Goal: Task Accomplishment & Management: Manage account settings

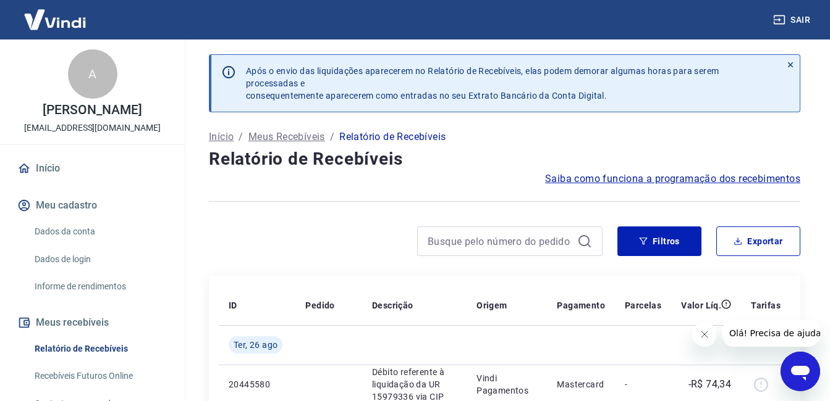
click at [49, 182] on link "Início" at bounding box center [92, 168] width 155 height 27
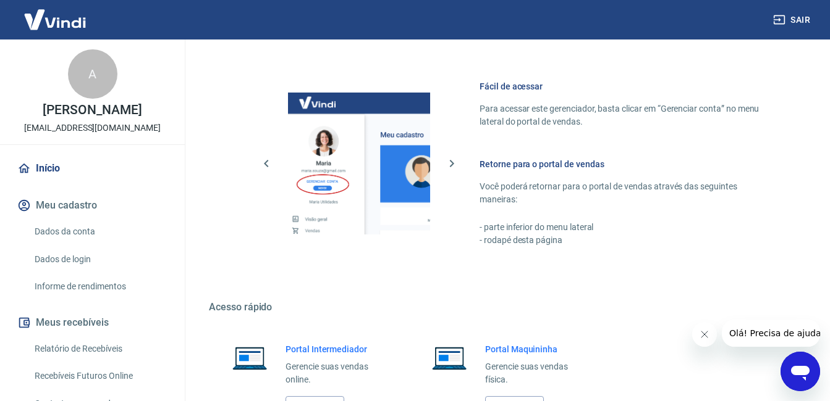
scroll to position [612, 0]
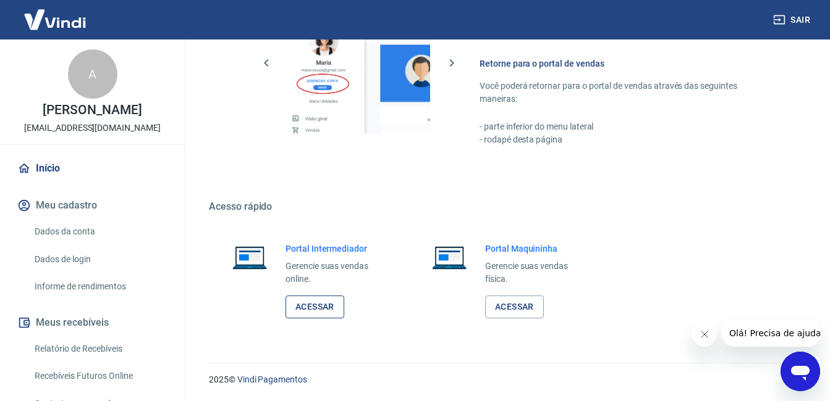
click at [317, 307] on link "Acessar" at bounding box center [314, 307] width 59 height 23
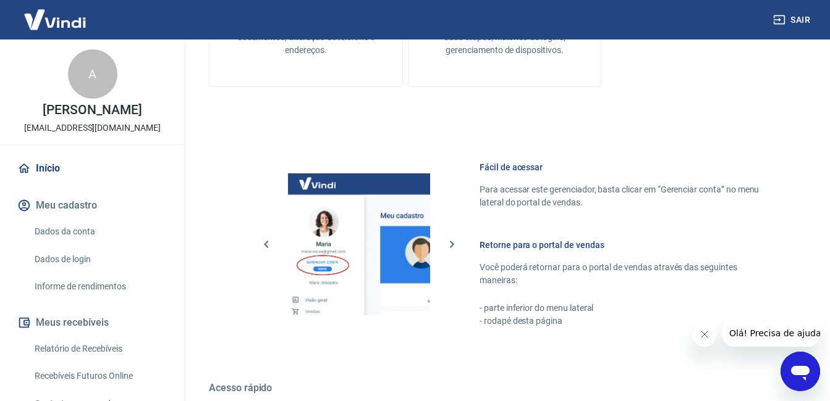
scroll to position [242, 0]
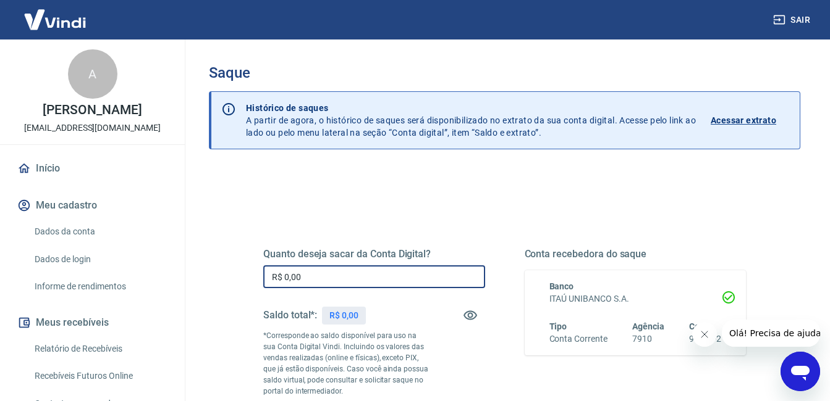
click at [398, 267] on input "R$ 0,00" at bounding box center [374, 277] width 222 height 23
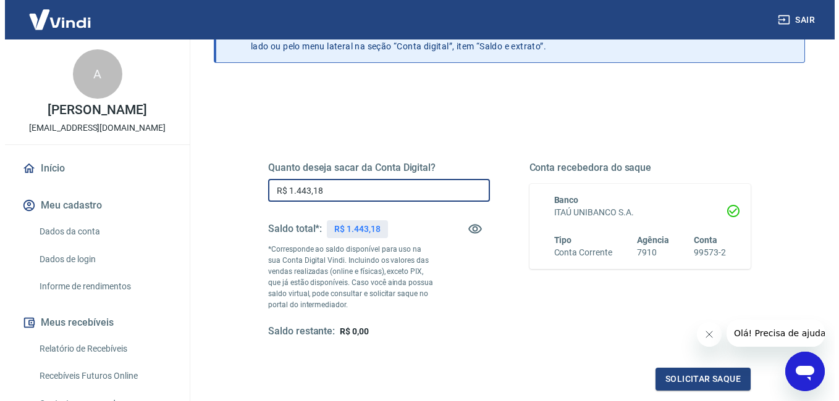
scroll to position [221, 0]
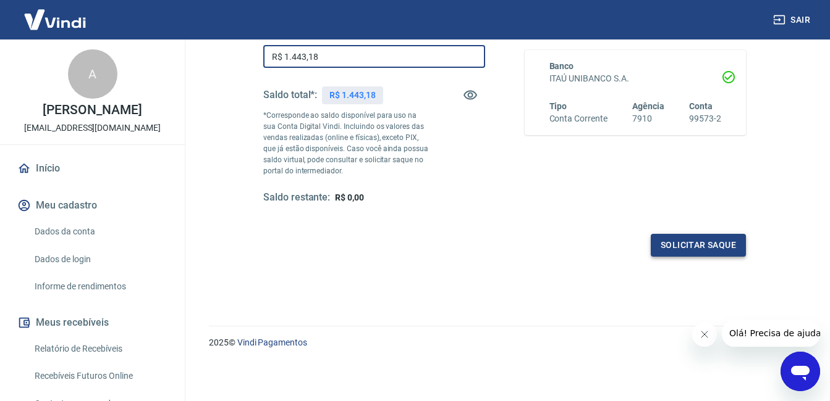
type input "R$ 1.443,18"
click at [713, 253] on button "Solicitar saque" at bounding box center [697, 245] width 95 height 23
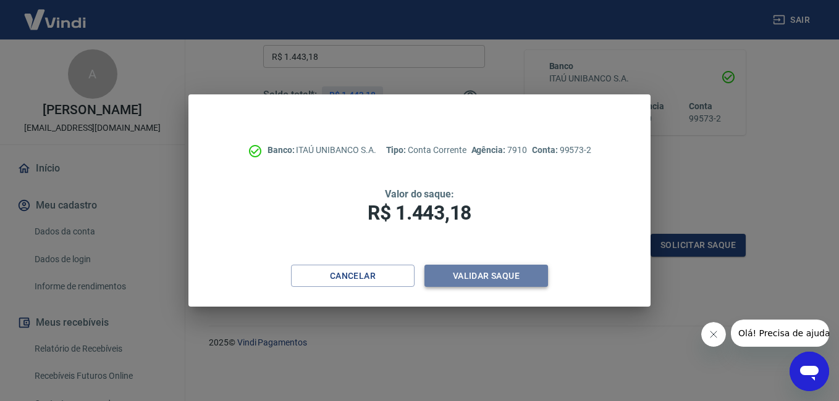
click at [490, 269] on button "Validar saque" at bounding box center [486, 276] width 124 height 23
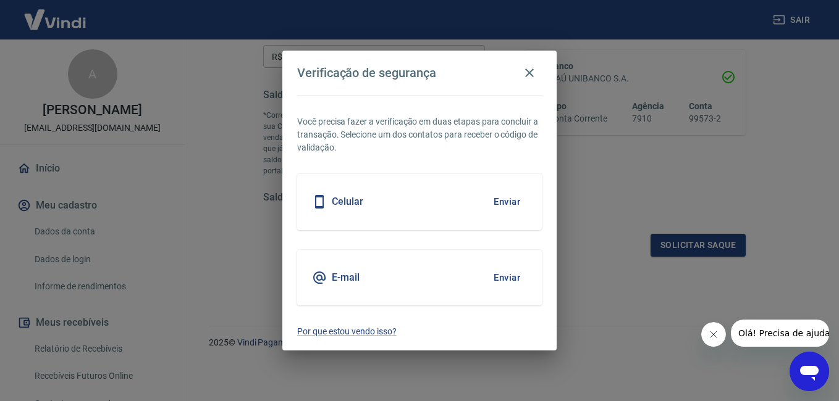
click at [411, 216] on div "Celular Enviar" at bounding box center [419, 202] width 245 height 56
click at [363, 205] on div "Celular Enviar" at bounding box center [419, 202] width 245 height 56
click at [527, 205] on div "Celular Enviar" at bounding box center [419, 202] width 245 height 56
click at [521, 205] on button "Enviar" at bounding box center [507, 202] width 40 height 26
click at [507, 206] on button "Enviar" at bounding box center [507, 202] width 40 height 26
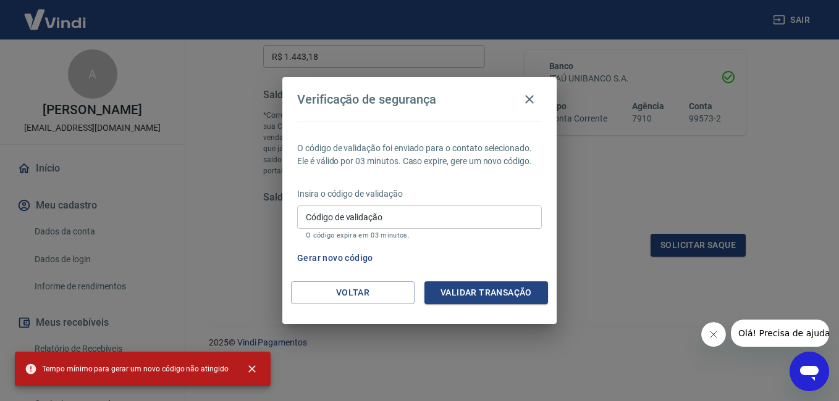
click at [506, 198] on p "Insira o código de validação" at bounding box center [419, 194] width 245 height 13
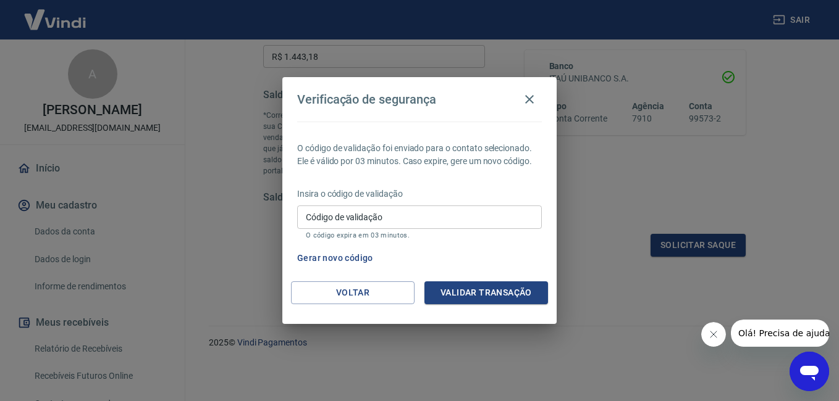
click at [478, 214] on input "Código de validação" at bounding box center [419, 217] width 245 height 23
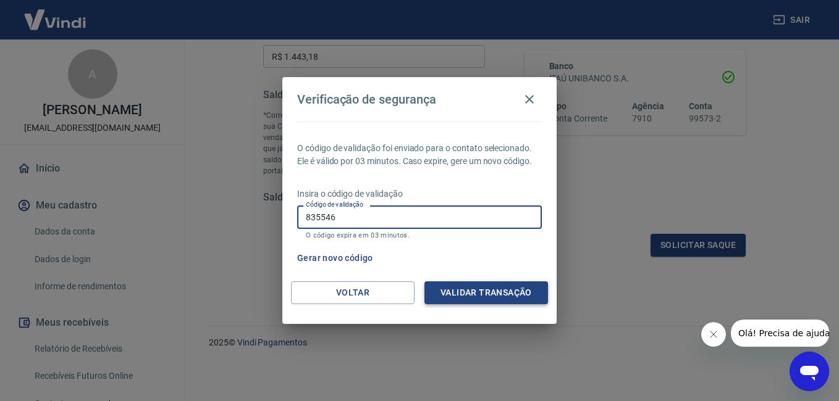
type input "835546"
click at [485, 290] on button "Validar transação" at bounding box center [486, 293] width 124 height 23
